Goal: Complete application form

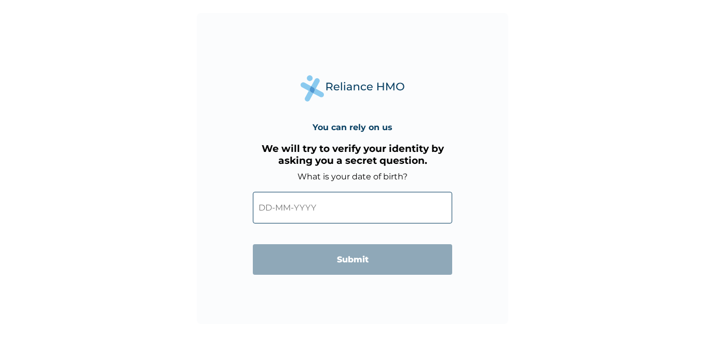
click at [303, 211] on input "text" at bounding box center [352, 208] width 199 height 32
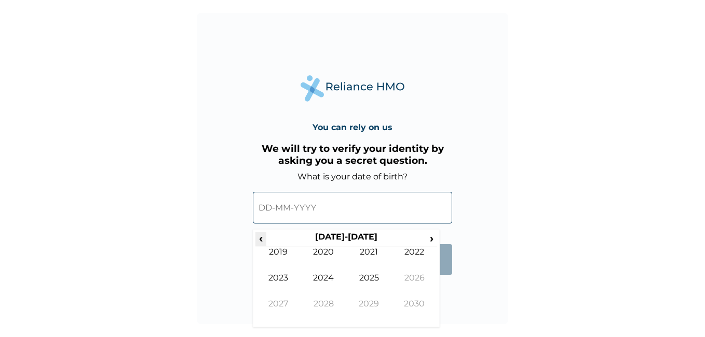
click at [261, 239] on span "‹" at bounding box center [260, 238] width 11 height 13
click at [261, 240] on span "‹" at bounding box center [260, 238] width 11 height 13
click at [318, 215] on input "text" at bounding box center [352, 208] width 199 height 32
click at [261, 239] on span "‹" at bounding box center [260, 238] width 11 height 13
click at [408, 278] on td "1996" at bounding box center [415, 286] width 46 height 26
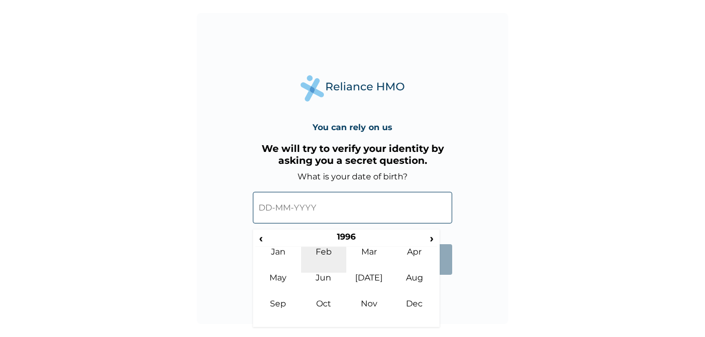
click at [318, 254] on td "Feb" at bounding box center [324, 260] width 46 height 26
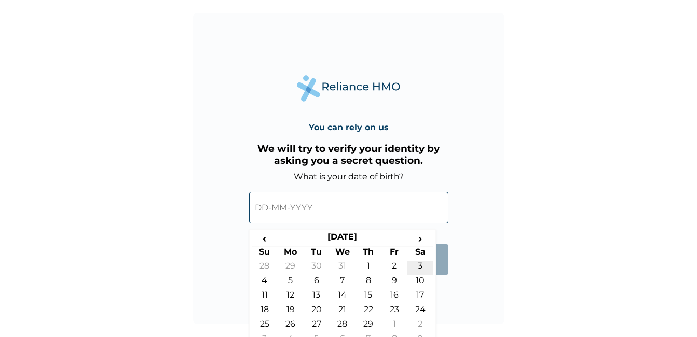
click at [413, 267] on td "3" at bounding box center [420, 268] width 26 height 15
type input "[DATE]"
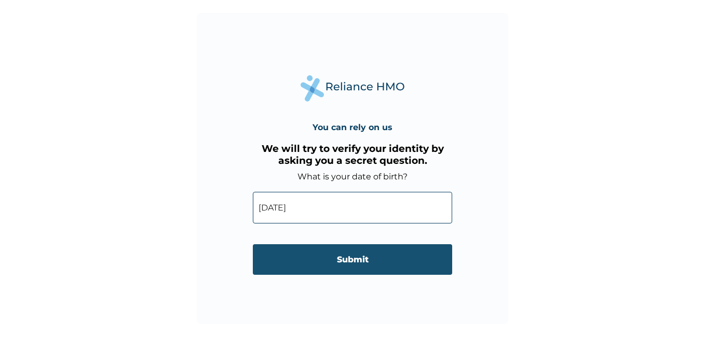
click at [313, 270] on input "Submit" at bounding box center [352, 259] width 199 height 31
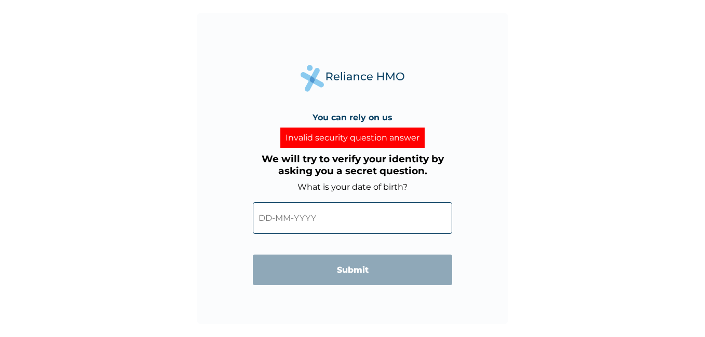
click at [268, 220] on input "text" at bounding box center [352, 218] width 199 height 32
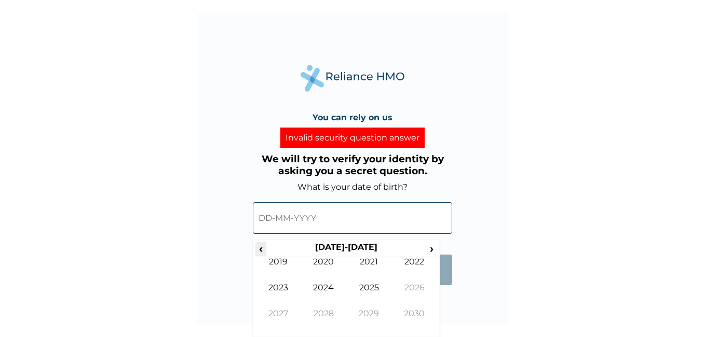
click at [260, 250] on span "‹" at bounding box center [260, 248] width 11 height 13
click at [263, 245] on span "‹" at bounding box center [260, 248] width 11 height 13
click at [410, 285] on td "1996" at bounding box center [415, 296] width 46 height 26
click at [321, 260] on td "Feb" at bounding box center [324, 270] width 46 height 26
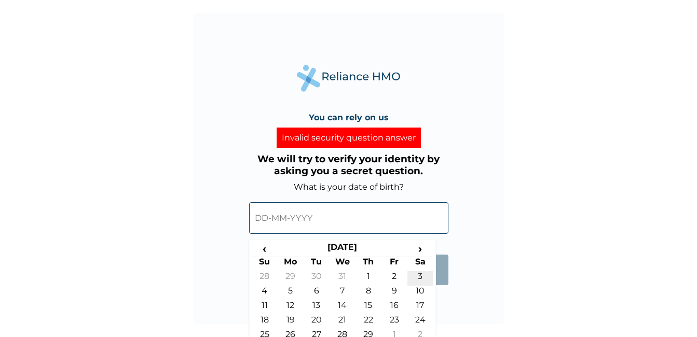
click at [420, 276] on td "3" at bounding box center [420, 278] width 26 height 15
type input "[DATE]"
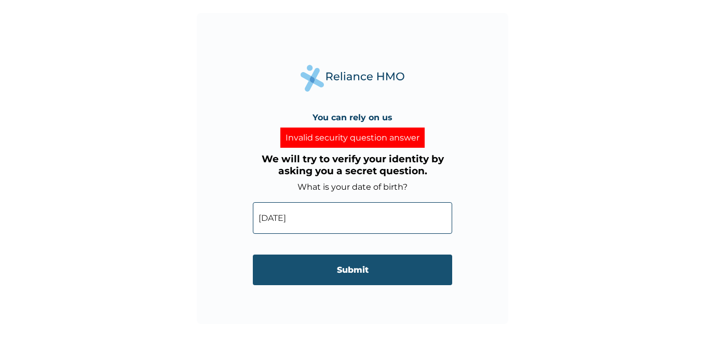
click at [319, 281] on input "Submit" at bounding box center [352, 270] width 199 height 31
